Goal: Find specific page/section

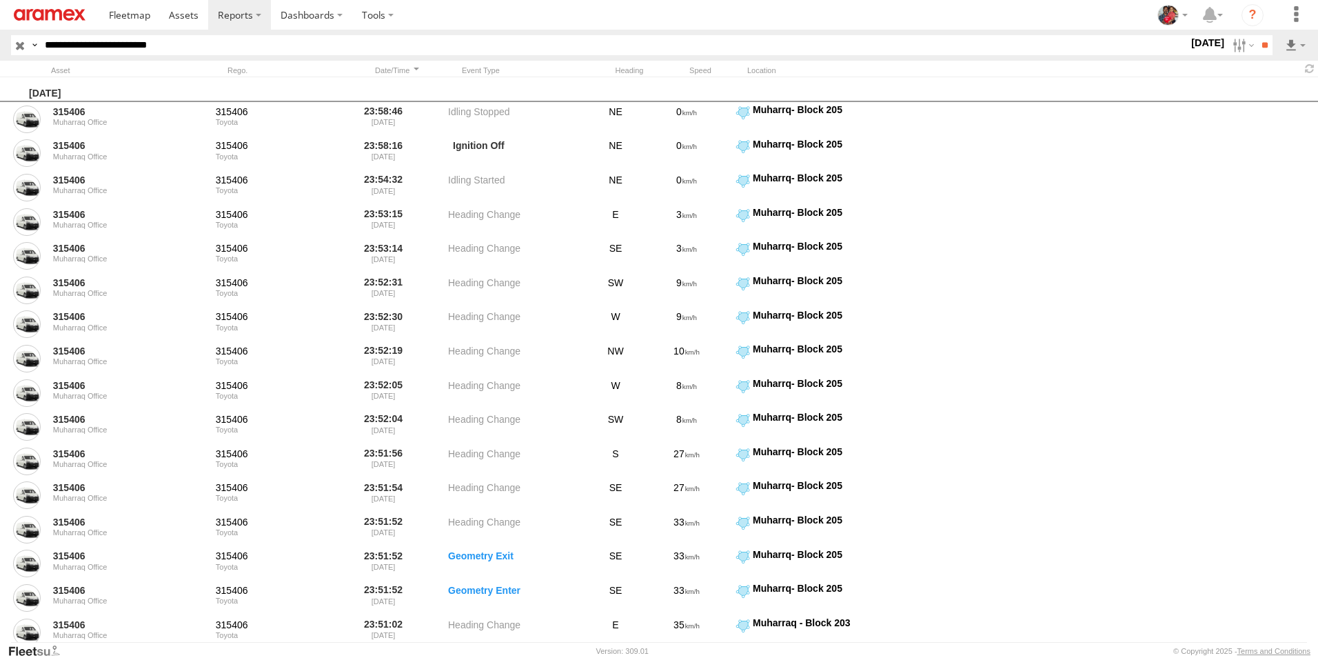
click at [936, 11] on section at bounding box center [706, 15] width 1215 height 30
click at [181, 12] on span at bounding box center [184, 14] width 30 height 13
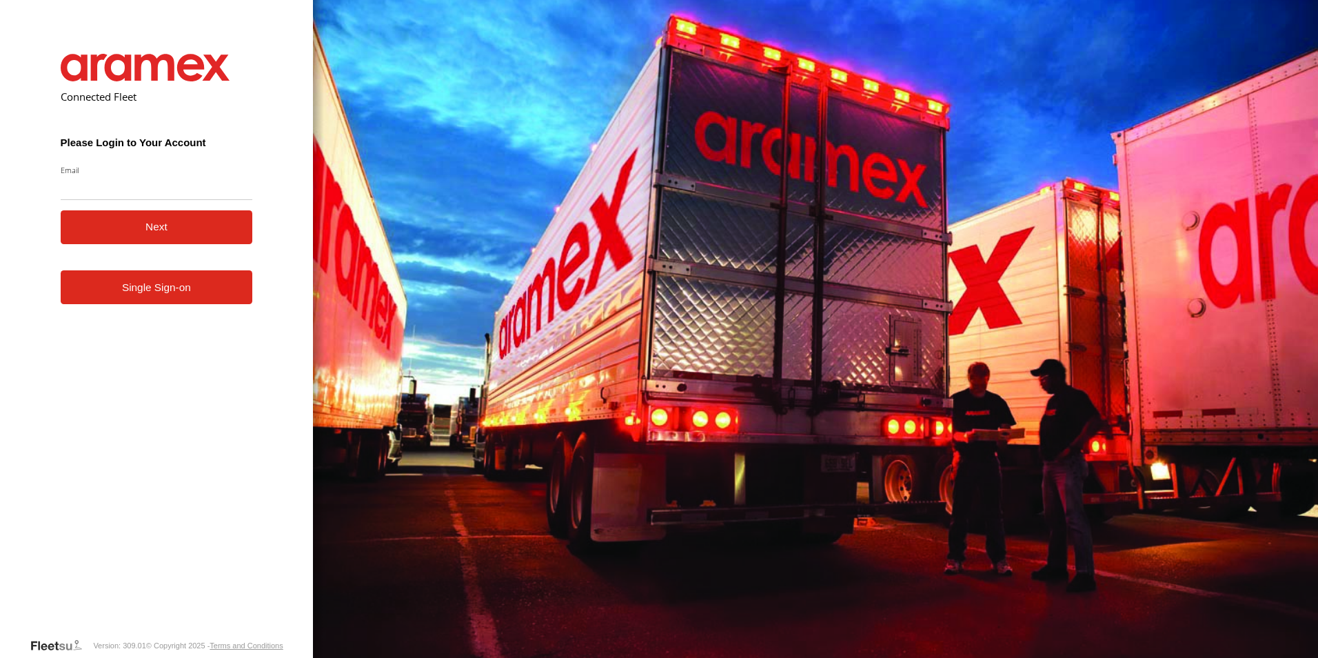
click at [83, 188] on input "Email" at bounding box center [157, 187] width 192 height 25
type input "**********"
click at [154, 222] on button "Next" at bounding box center [157, 227] width 192 height 34
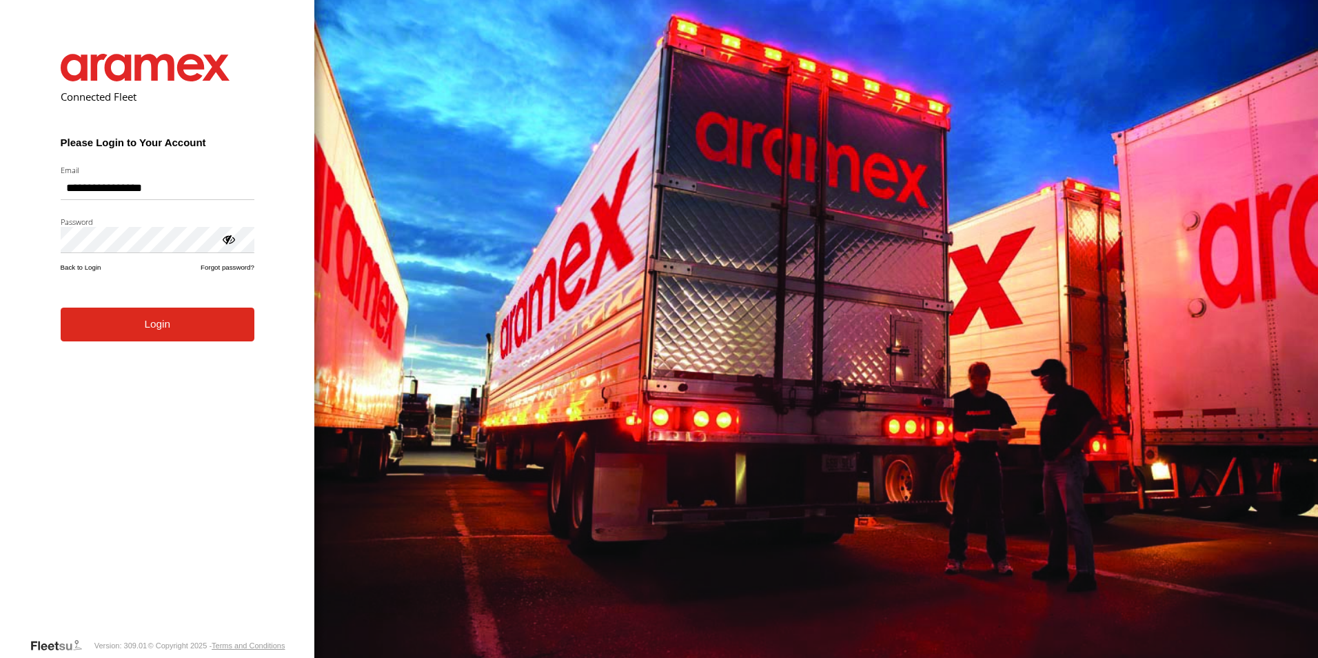
click at [150, 330] on button "Login" at bounding box center [158, 324] width 194 height 34
